Goal: Information Seeking & Learning: Learn about a topic

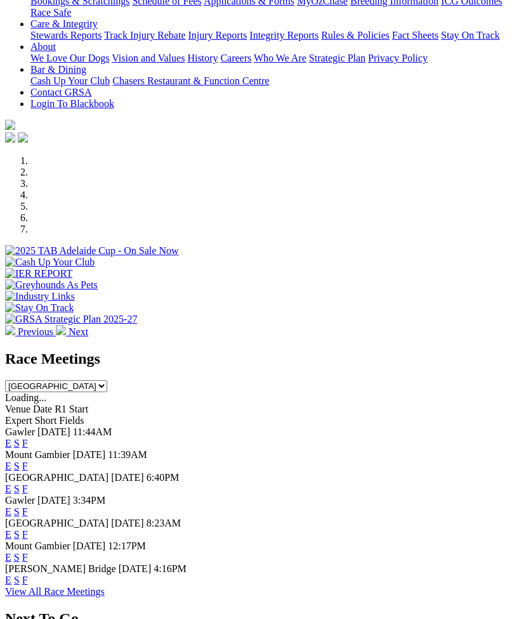
scroll to position [277, 0]
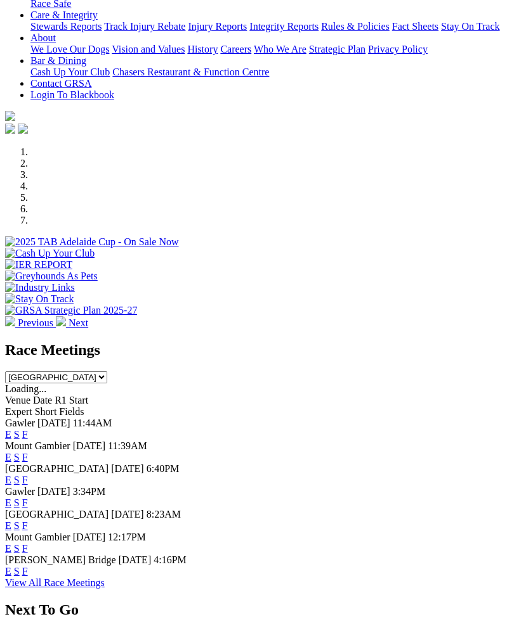
click at [28, 429] on link "F" at bounding box center [25, 434] width 6 height 11
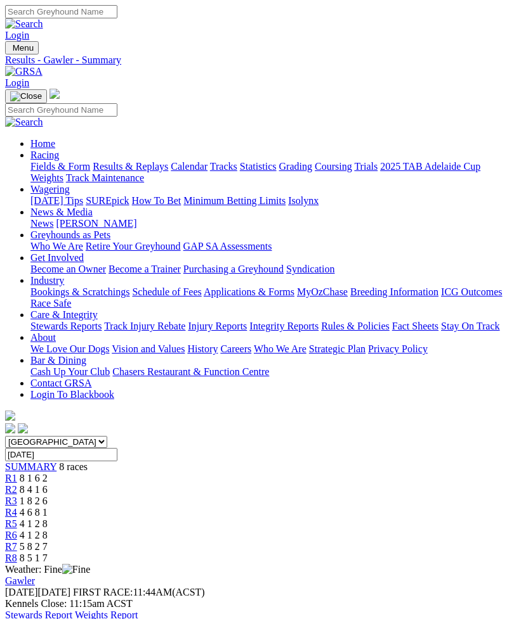
click at [72, 610] on link "Stewards Report" at bounding box center [38, 615] width 67 height 11
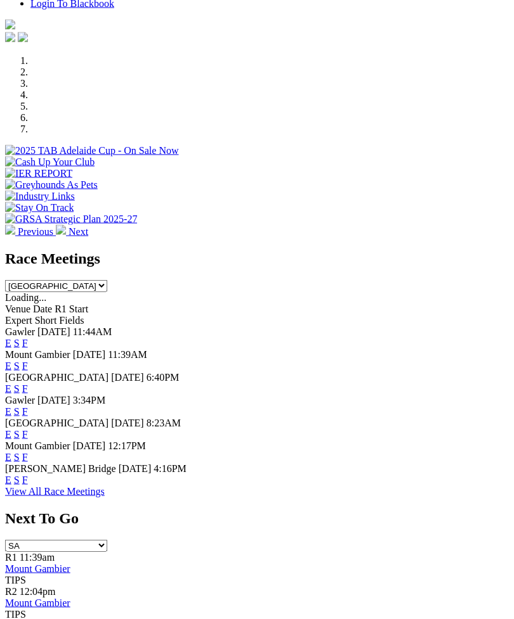
scroll to position [370, 0]
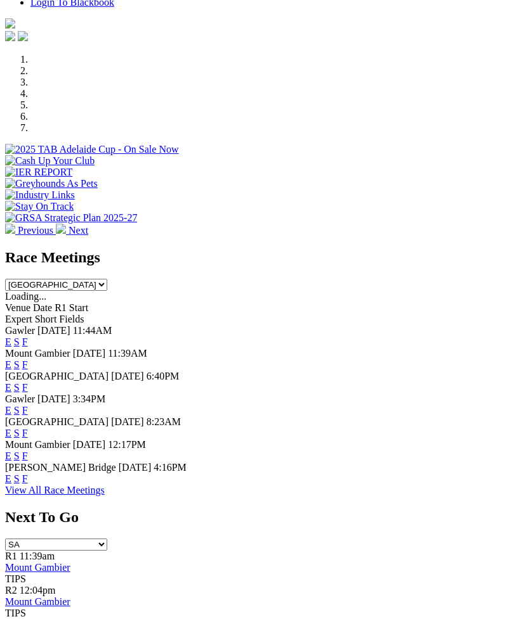
click at [28, 484] on link "F" at bounding box center [25, 479] width 6 height 11
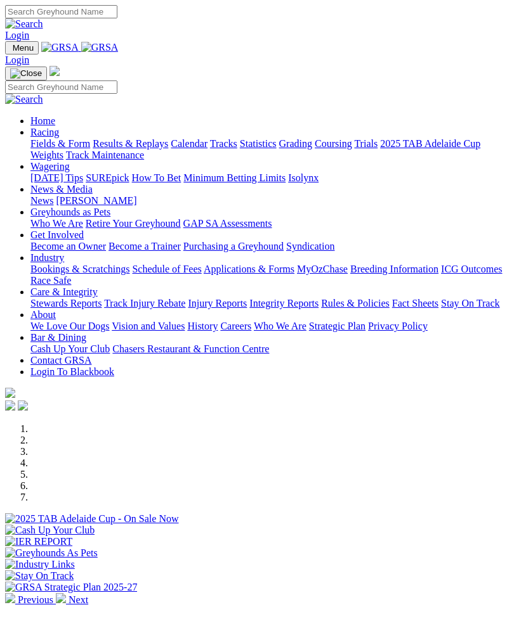
scroll to position [411, 0]
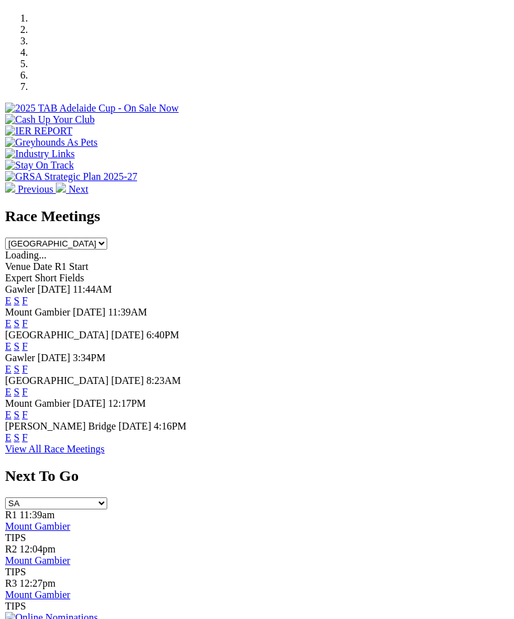
click at [28, 387] on link "F" at bounding box center [25, 392] width 6 height 11
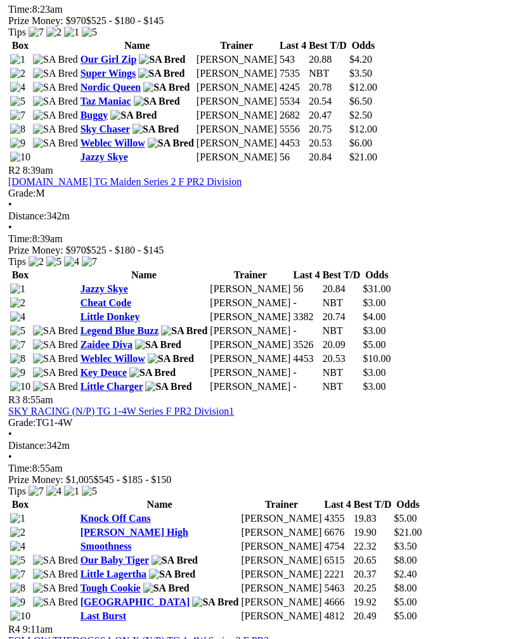
scroll to position [723, 0]
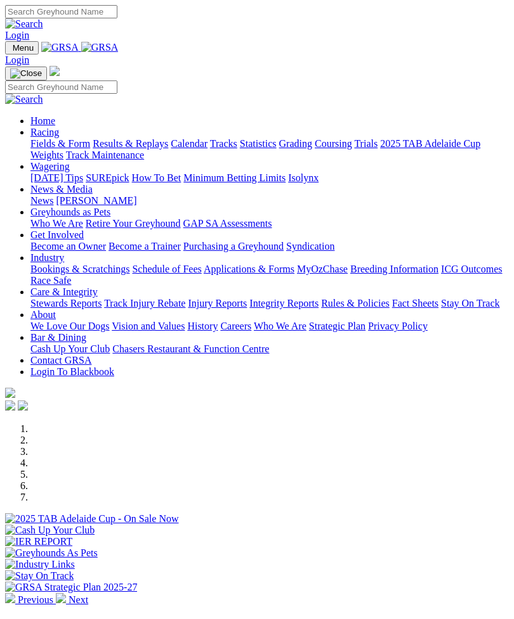
scroll to position [411, 0]
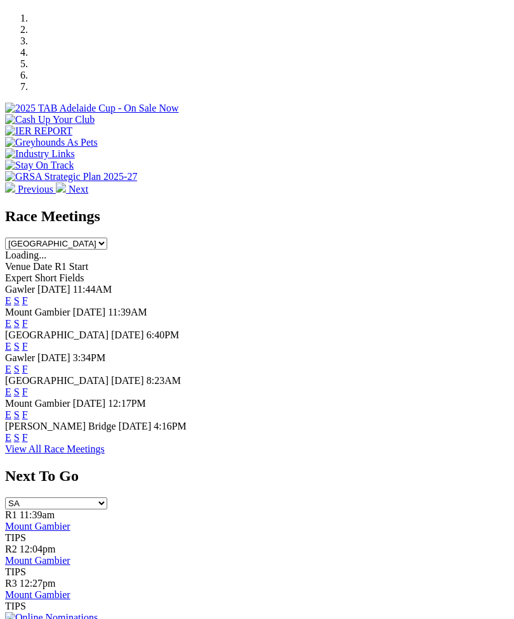
click at [28, 341] on link "F" at bounding box center [25, 346] width 6 height 11
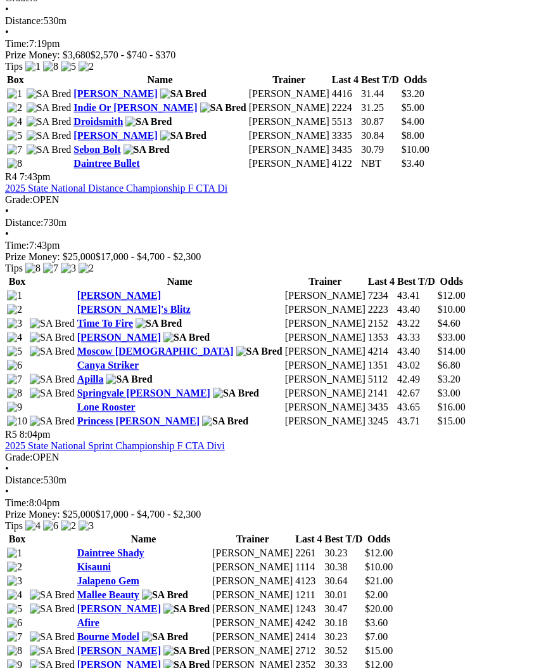
scroll to position [1130, 0]
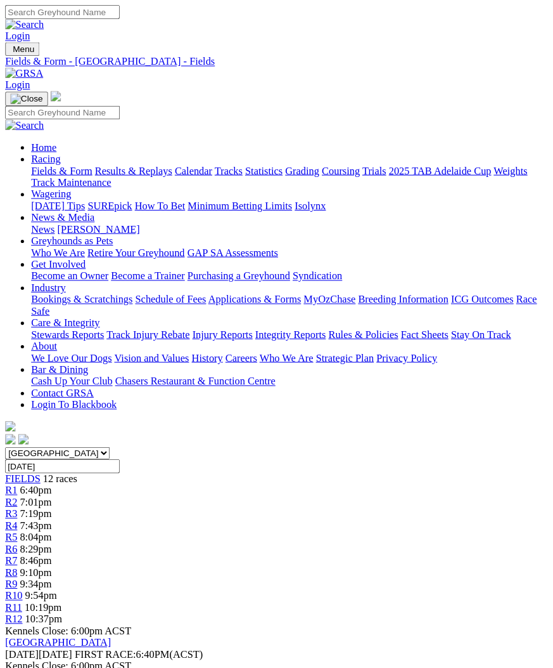
scroll to position [1139, 3]
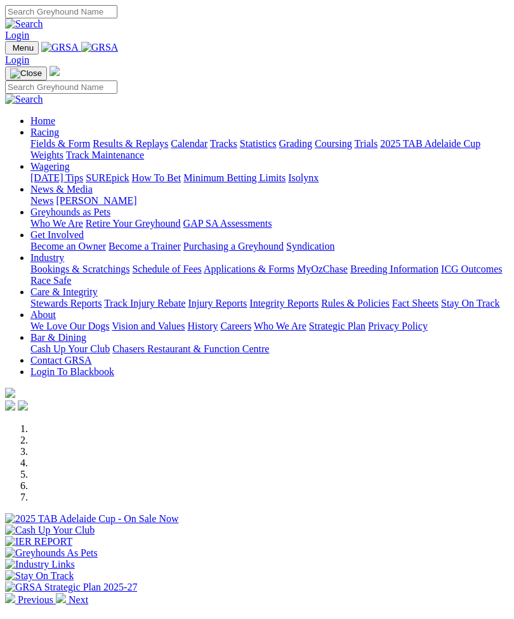
scroll to position [411, 0]
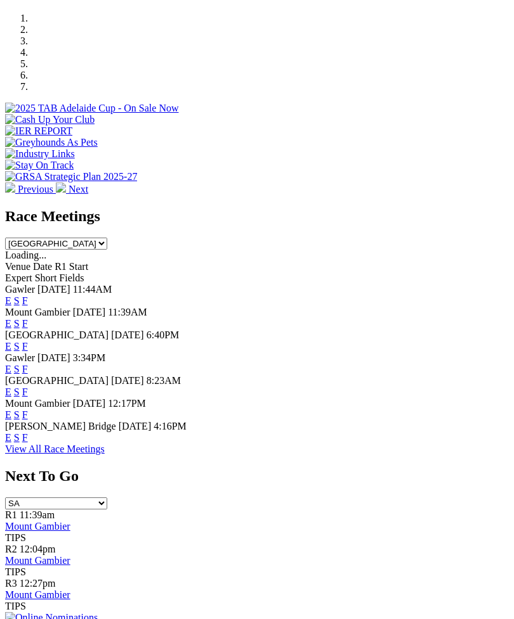
click at [28, 318] on link "F" at bounding box center [25, 323] width 6 height 11
